Goal: Transaction & Acquisition: Download file/media

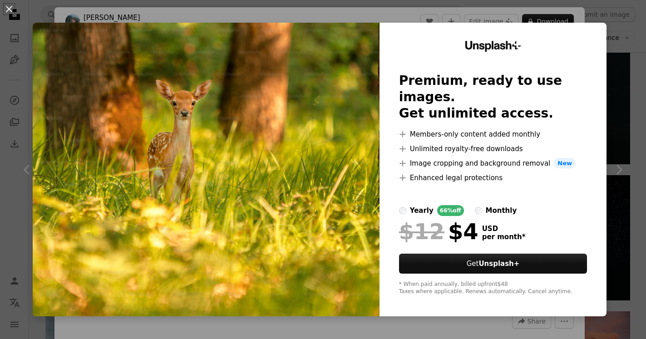
scroll to position [573, 0]
click at [628, 80] on div "An X shape Unsplash+ Premium, ready to use images. Get unlimited access. A plus…" at bounding box center [323, 169] width 646 height 339
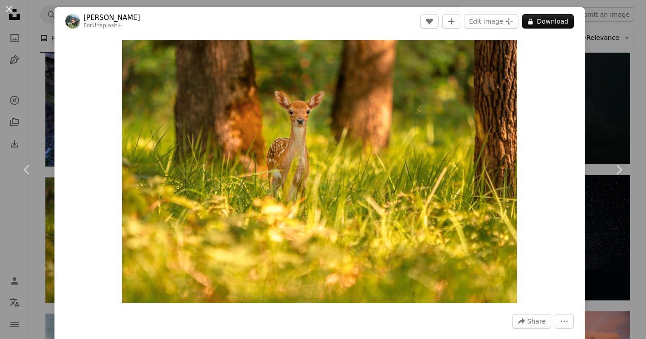
click at [616, 79] on div "An X shape Chevron left Chevron right [PERSON_NAME] For Unsplash+ A heart A plu…" at bounding box center [323, 169] width 646 height 339
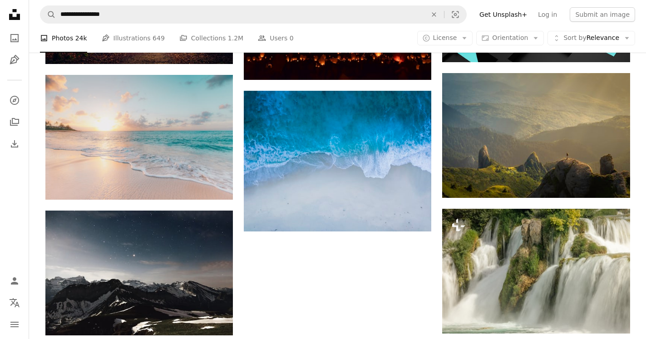
scroll to position [1885, 0]
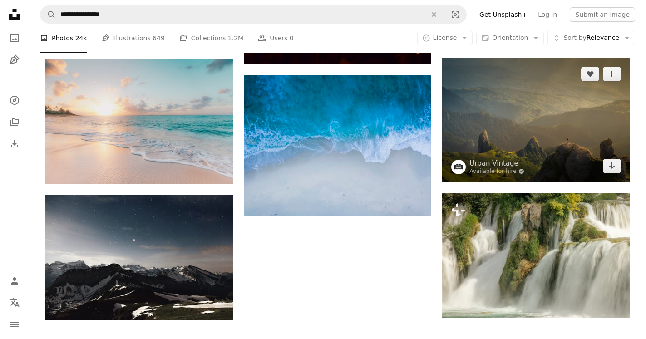
click at [523, 124] on img at bounding box center [535, 120] width 187 height 124
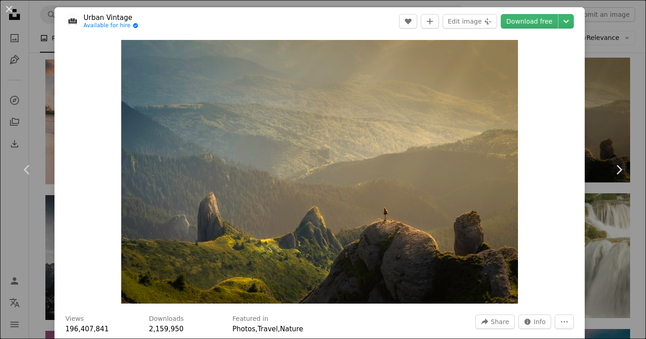
click at [585, 99] on div "An X shape Chevron left Chevron right Urban Vintage Available for hire A checkm…" at bounding box center [323, 169] width 646 height 339
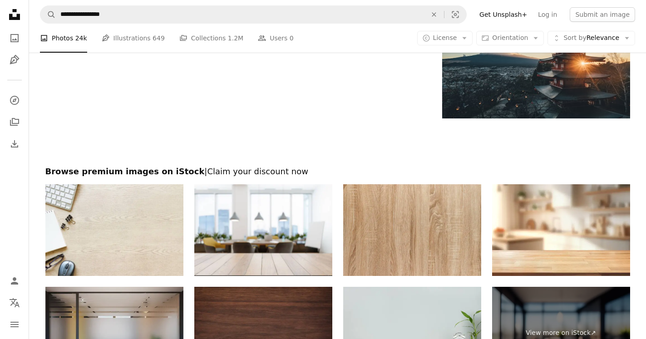
scroll to position [3518, 0]
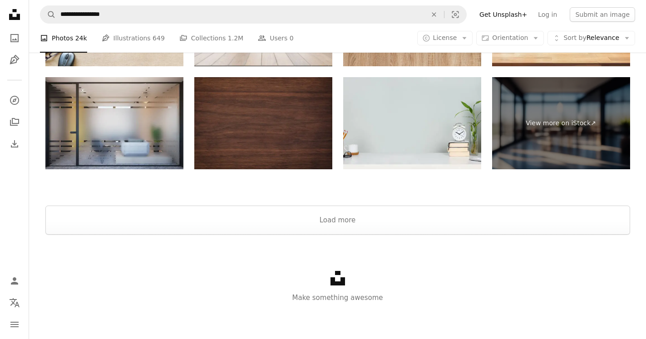
click at [134, 40] on link "Pen Tool Illustrations 649" at bounding box center [133, 38] width 63 height 29
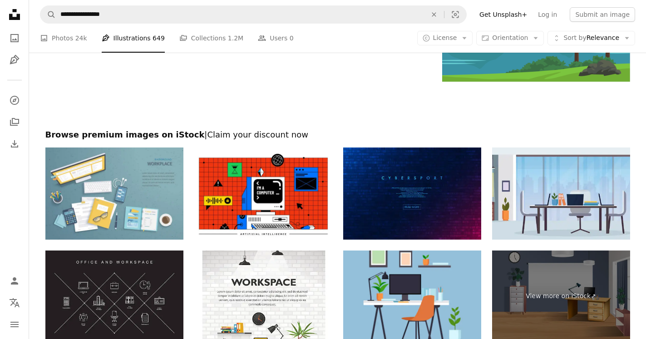
scroll to position [1562, 0]
